Goal: Check status: Check status

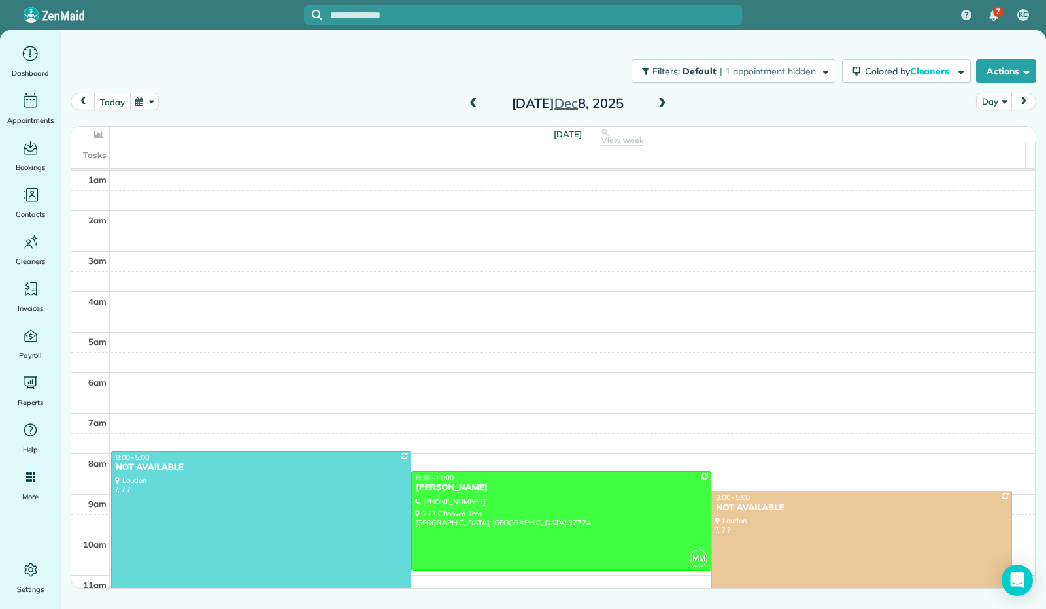
scroll to position [241, 0]
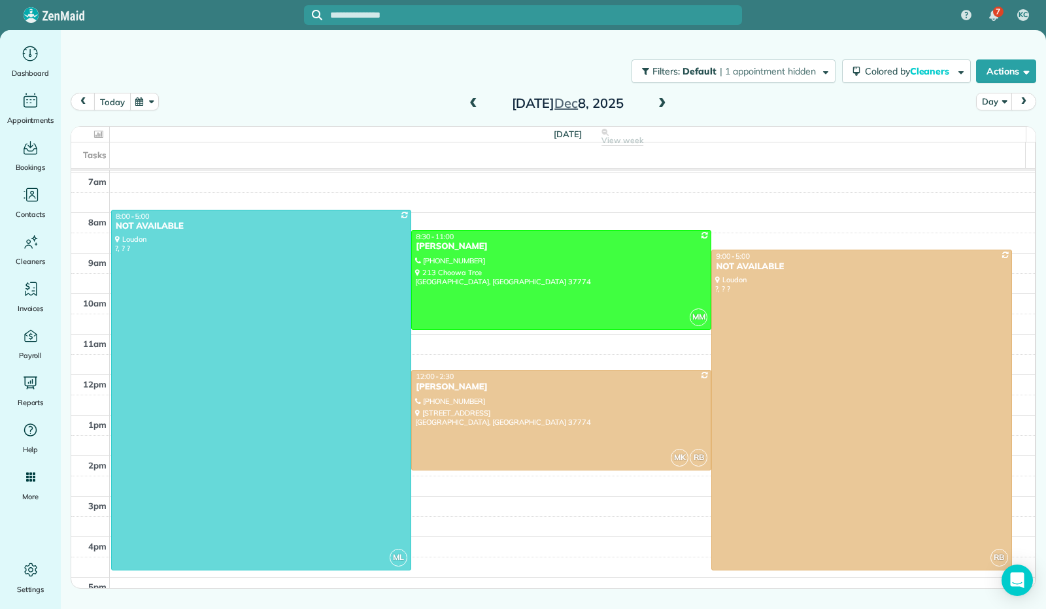
click at [120, 99] on button "today" at bounding box center [112, 102] width 36 height 18
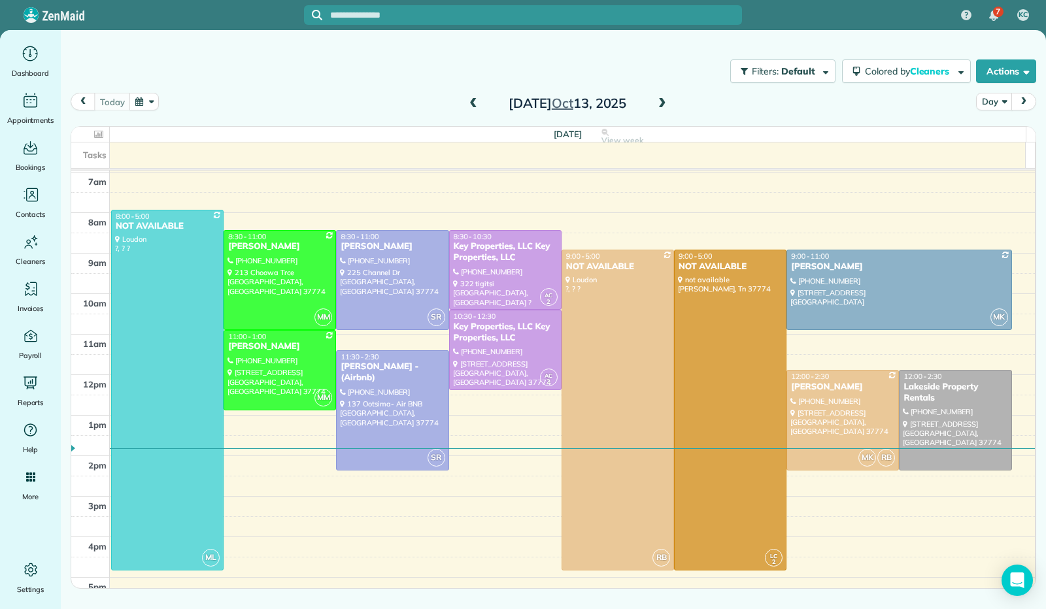
click at [663, 105] on span at bounding box center [662, 104] width 14 height 12
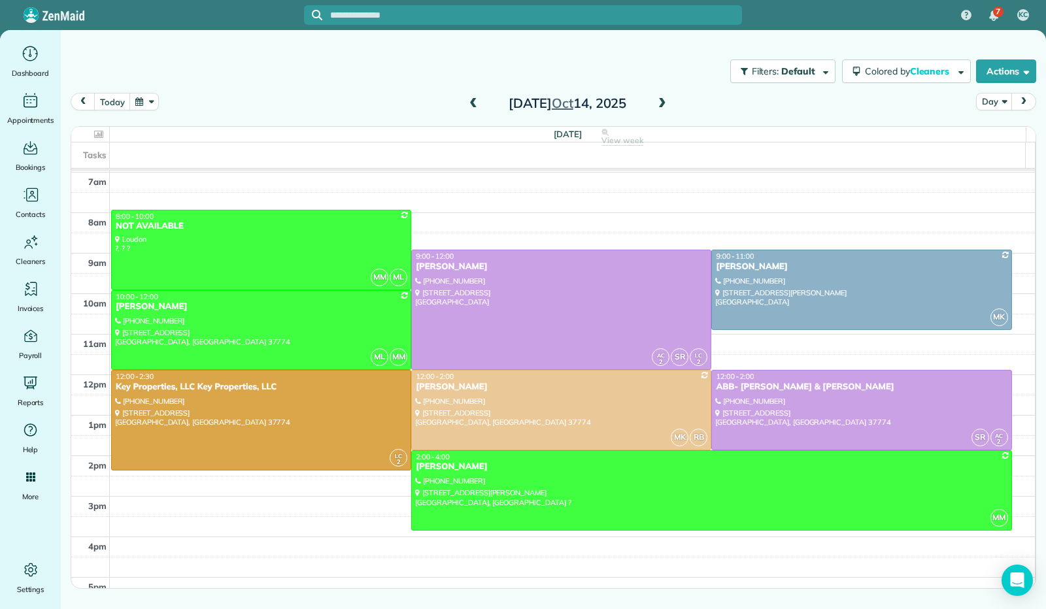
click at [472, 99] on span at bounding box center [473, 104] width 14 height 12
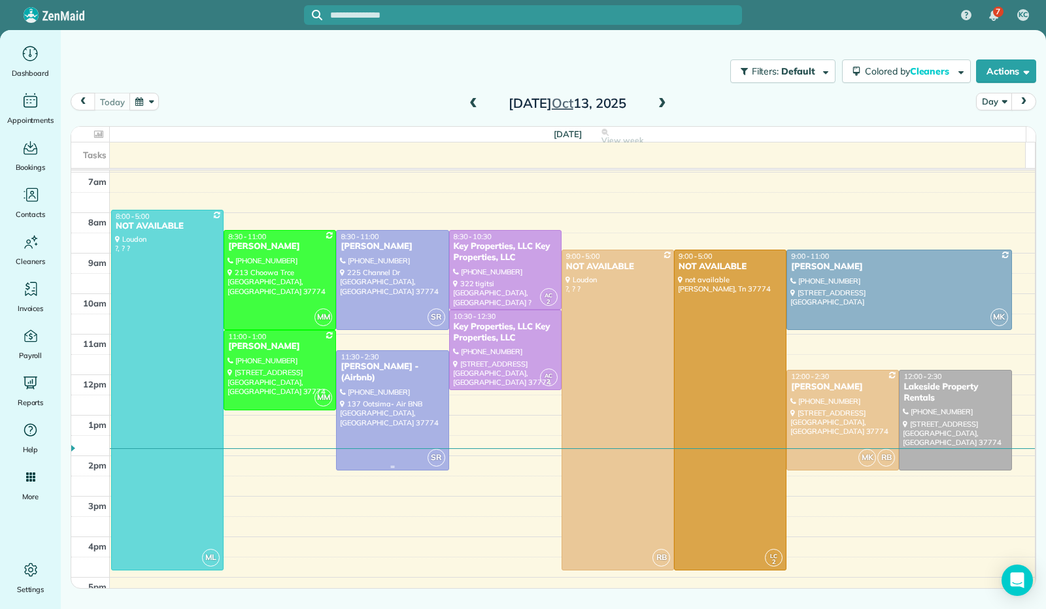
click at [392, 372] on div "[PERSON_NAME] - (Airbnb)" at bounding box center [392, 372] width 105 height 22
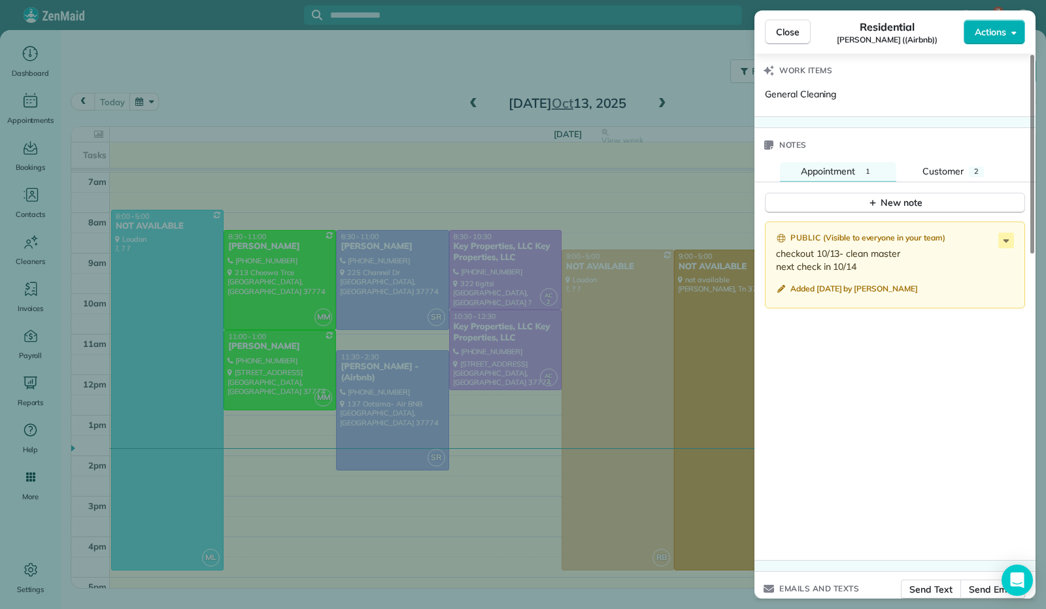
scroll to position [850, 0]
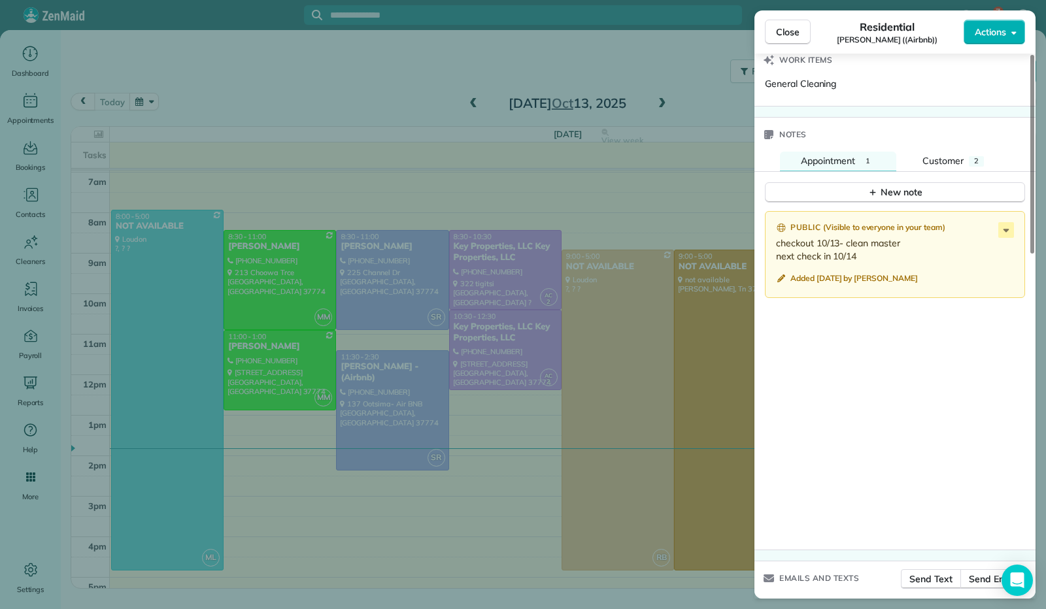
click at [785, 33] on span "Close" at bounding box center [788, 31] width 24 height 13
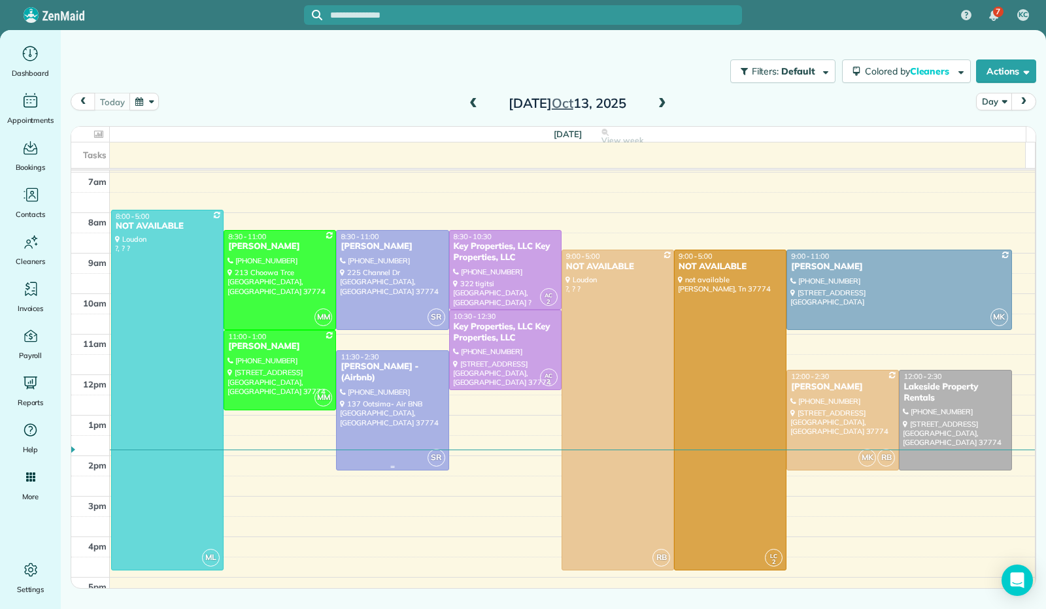
click at [384, 359] on div "11:30 - 2:30" at bounding box center [392, 356] width 105 height 9
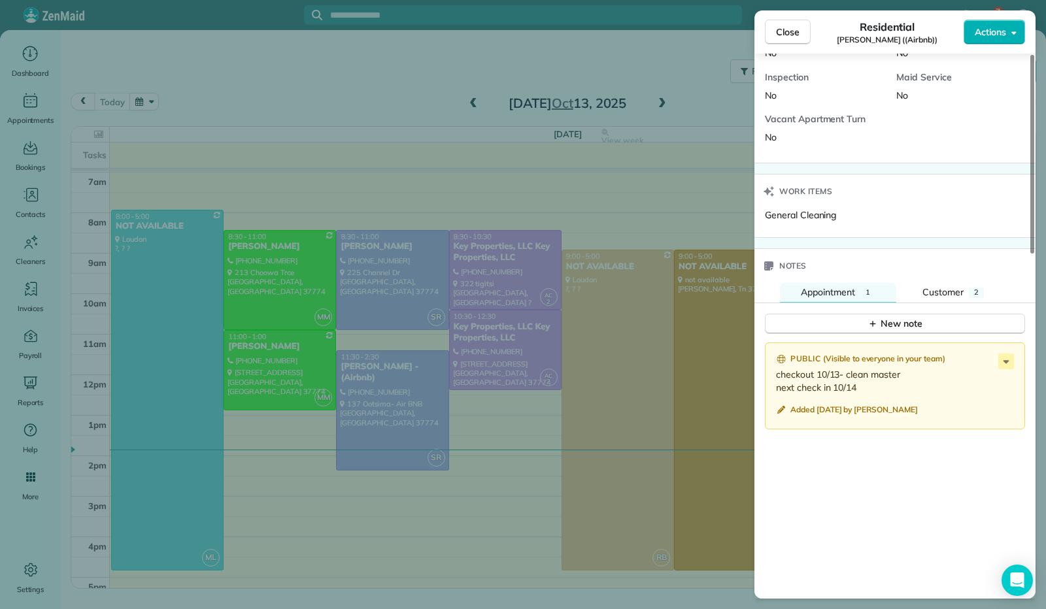
scroll to position [784, 0]
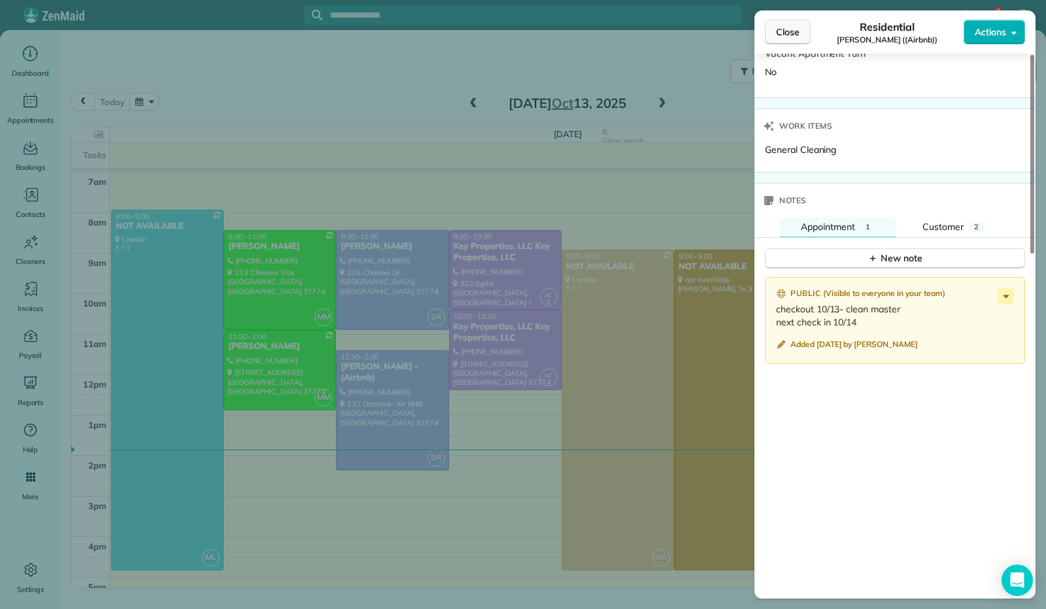
click at [780, 27] on span "Close" at bounding box center [788, 31] width 24 height 13
